Goal: Transaction & Acquisition: Purchase product/service

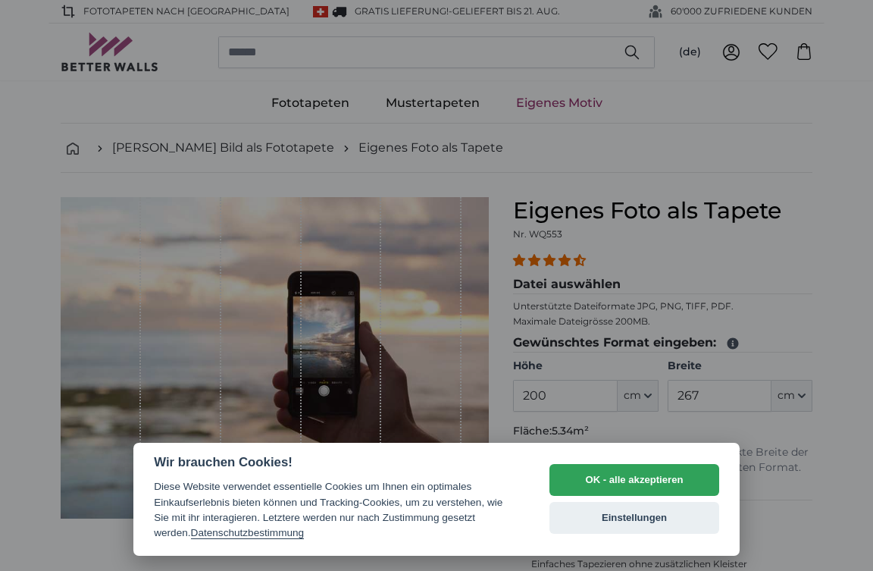
select select "**"
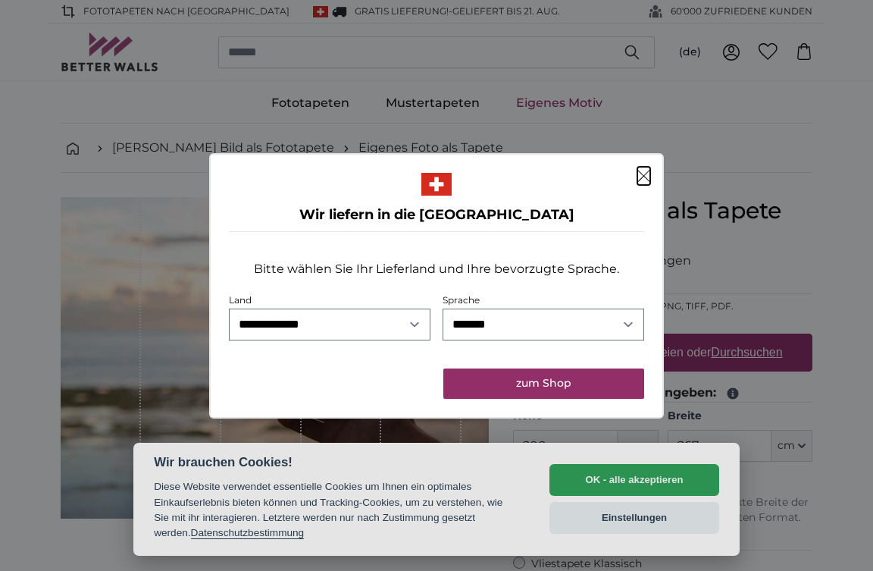
click button "Schließen" at bounding box center [644, 176] width 13 height 18
